Goal: Task Accomplishment & Management: Use online tool/utility

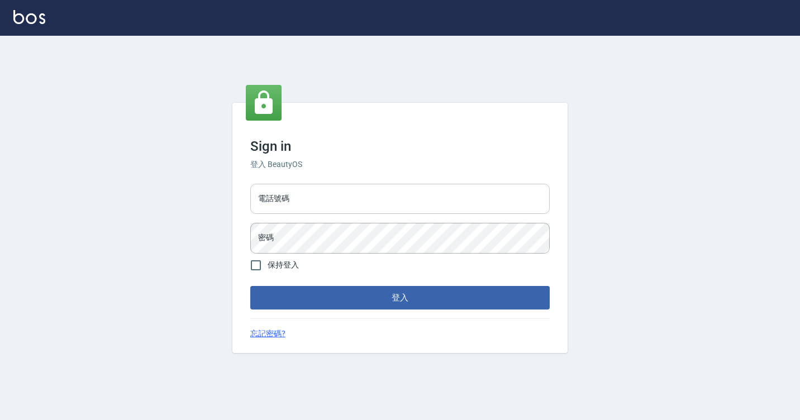
click at [270, 195] on div "電話號碼 電話號碼" at bounding box center [399, 199] width 299 height 30
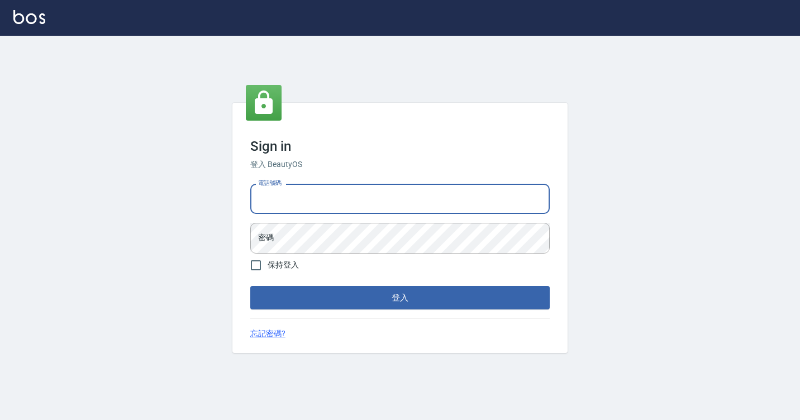
click at [385, 201] on input "電話號碼" at bounding box center [399, 199] width 299 height 30
type input "7812080"
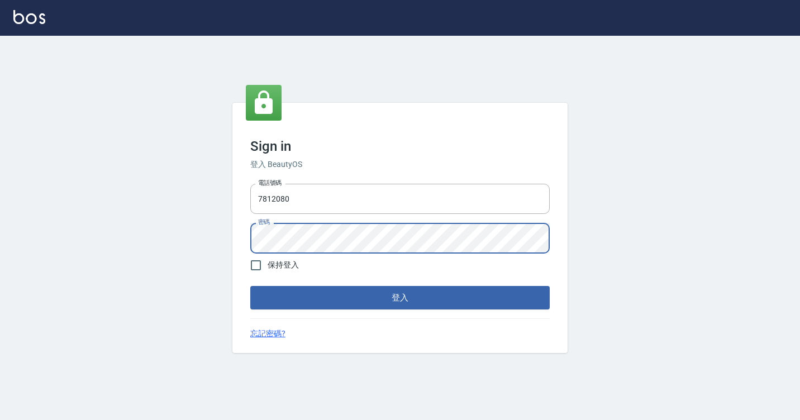
click at [250, 286] on button "登入" at bounding box center [399, 297] width 299 height 23
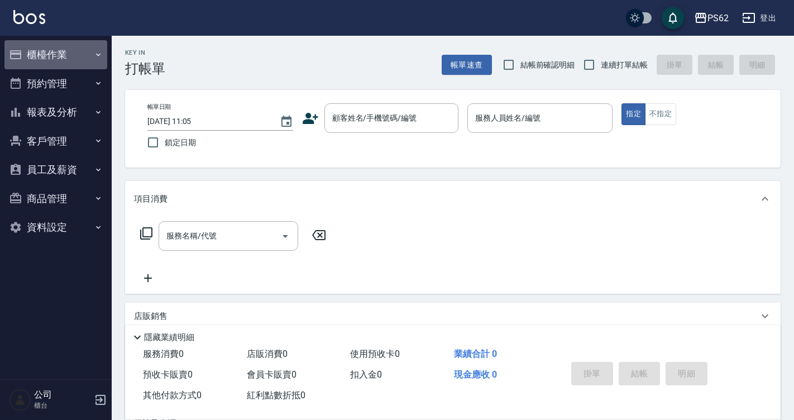
click at [20, 44] on button "櫃檯作業" at bounding box center [55, 54] width 103 height 29
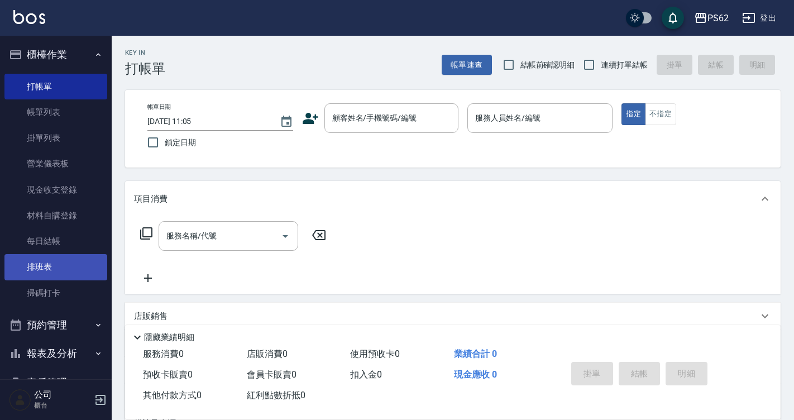
click at [71, 278] on link "排班表" at bounding box center [55, 267] width 103 height 26
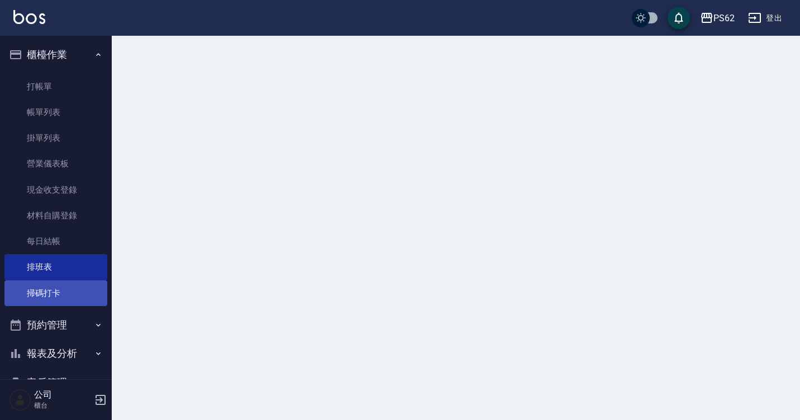
click at [69, 292] on link "掃碼打卡" at bounding box center [55, 293] width 103 height 26
